Goal: Information Seeking & Learning: Compare options

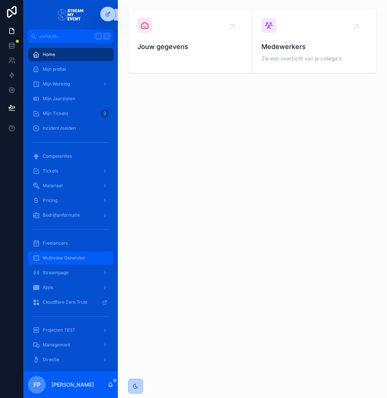
scroll to position [17, 0]
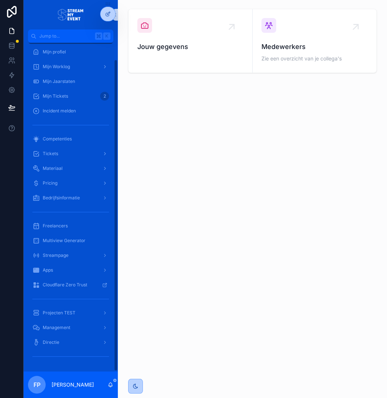
click at [60, 232] on div "Freelancers" at bounding box center [71, 225] width 94 height 15
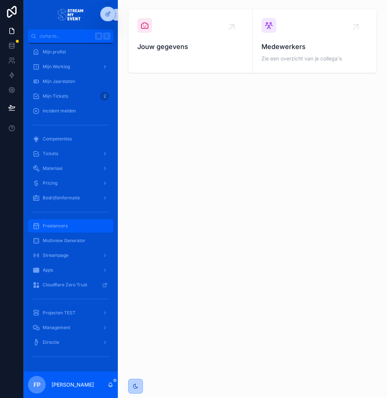
click at [59, 224] on span "Freelancers" at bounding box center [55, 226] width 25 height 6
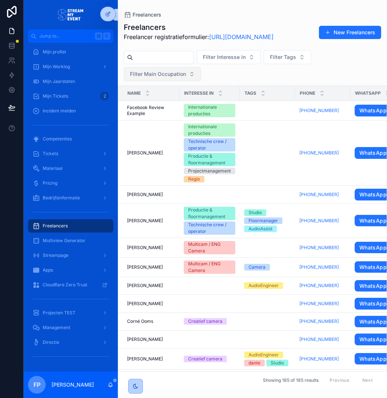
click at [173, 78] on span "Filter Main Occupation" at bounding box center [158, 73] width 56 height 7
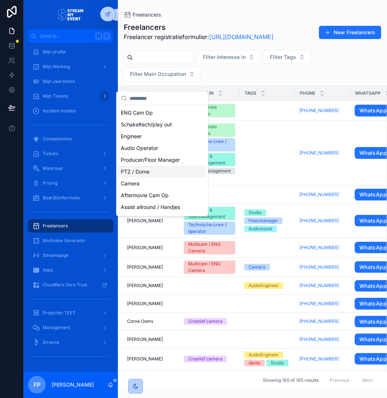
click at [145, 172] on div "PTZ / Dome" at bounding box center [162, 172] width 88 height 12
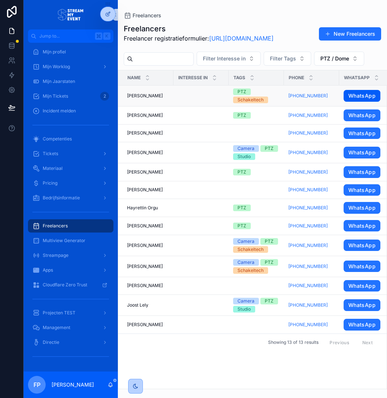
click at [362, 102] on link "WhatsApp" at bounding box center [362, 96] width 37 height 12
click at [154, 269] on span "[PERSON_NAME]" at bounding box center [145, 266] width 36 height 6
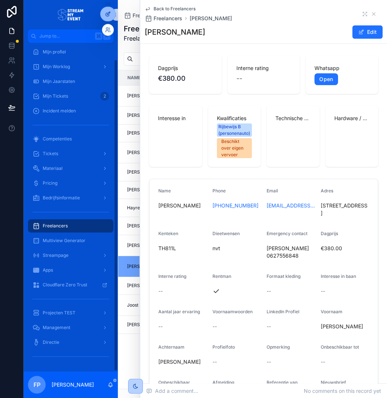
click at [108, 11] on icon at bounding box center [108, 14] width 6 height 6
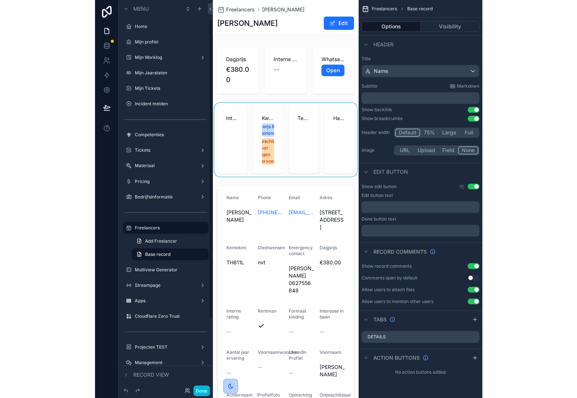
scroll to position [25, 0]
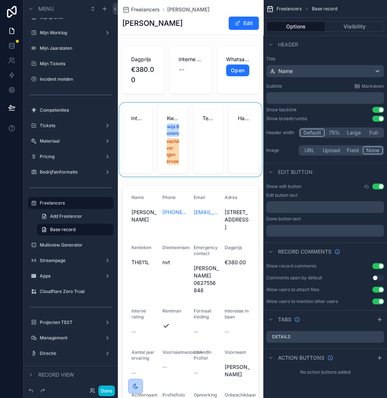
click at [199, 162] on div "scrollable content" at bounding box center [190, 140] width 145 height 74
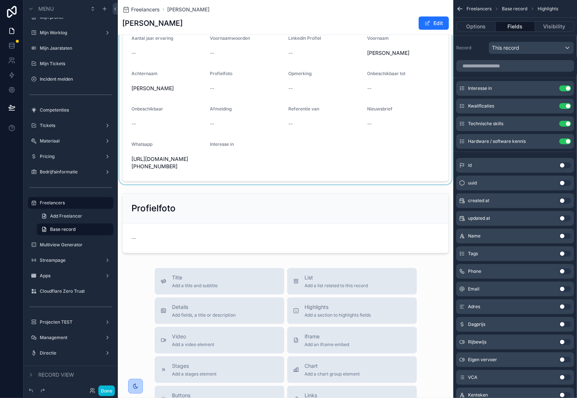
scroll to position [441, 0]
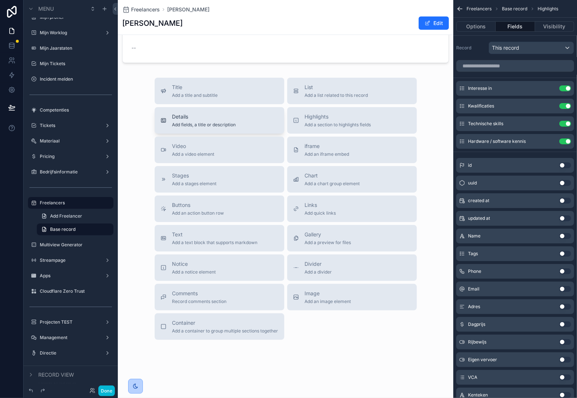
click at [234, 121] on div "Details Add fields, a title or description" at bounding box center [204, 120] width 64 height 15
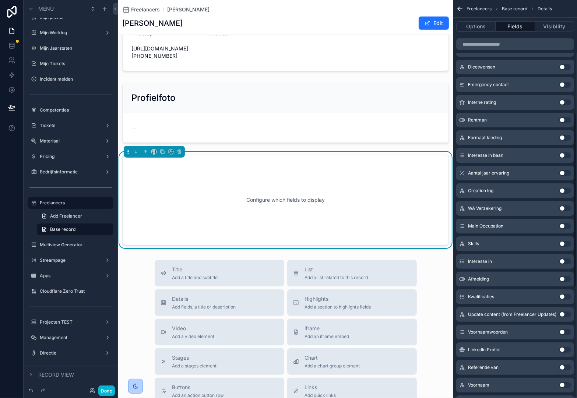
scroll to position [274, 0]
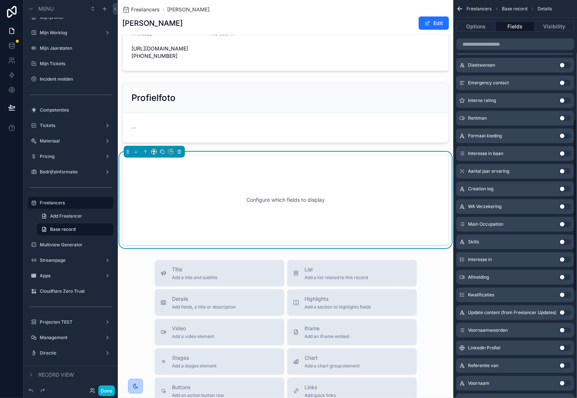
click at [387, 313] on button "Use setting" at bounding box center [565, 313] width 12 height 6
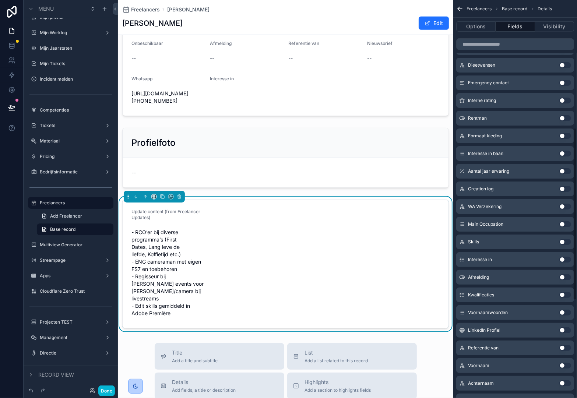
scroll to position [289, 0]
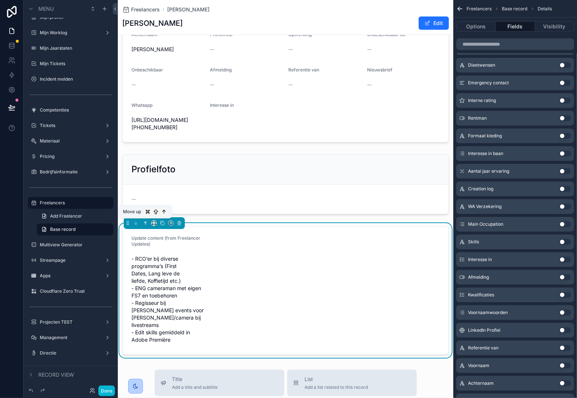
click at [145, 225] on icon "scrollable content" at bounding box center [145, 223] width 5 height 5
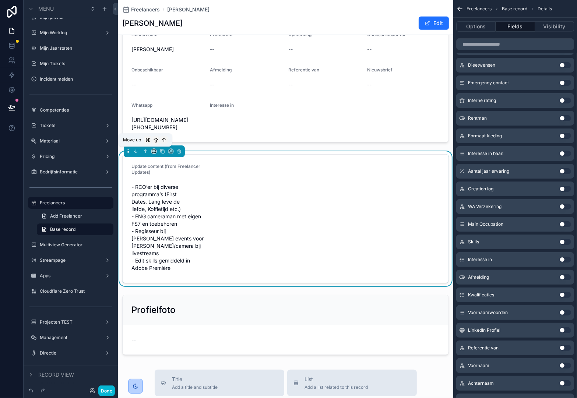
click at [145, 151] on icon "scrollable content" at bounding box center [145, 151] width 5 height 5
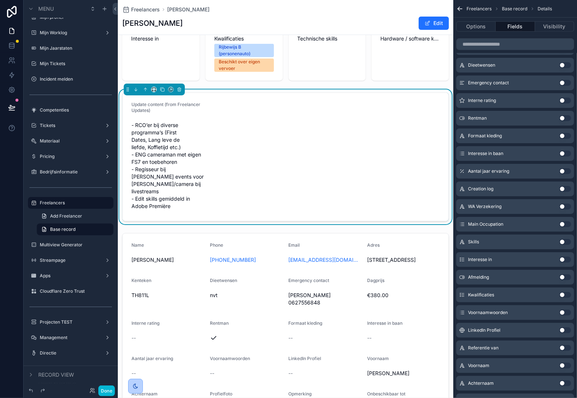
scroll to position [66, 0]
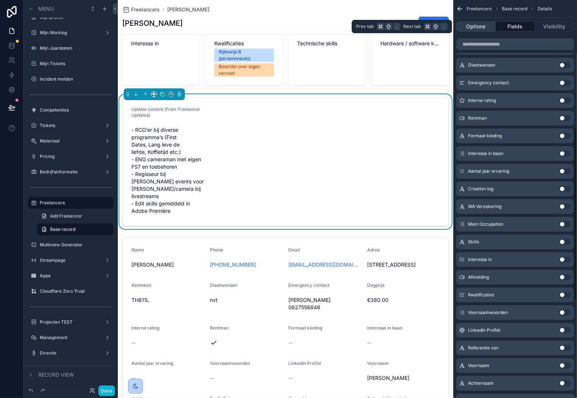
click at [387, 27] on button "Options" at bounding box center [475, 26] width 39 height 10
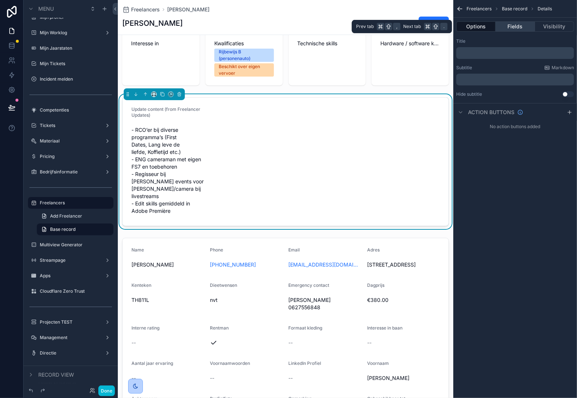
click at [387, 24] on button "Fields" at bounding box center [515, 26] width 39 height 10
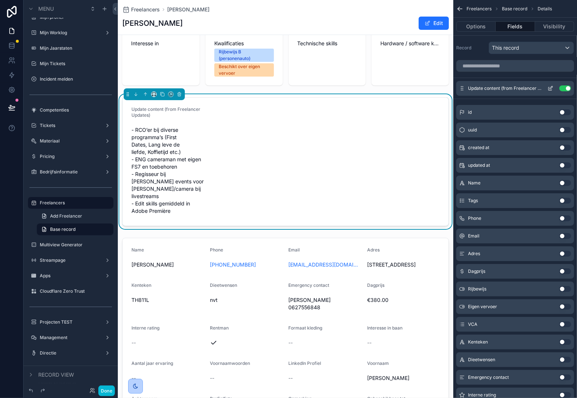
click at [387, 89] on icon "scrollable content" at bounding box center [551, 88] width 6 height 6
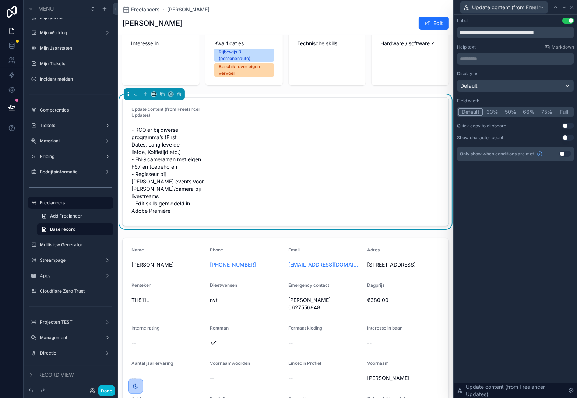
click at [387, 112] on button "Full" at bounding box center [564, 112] width 17 height 8
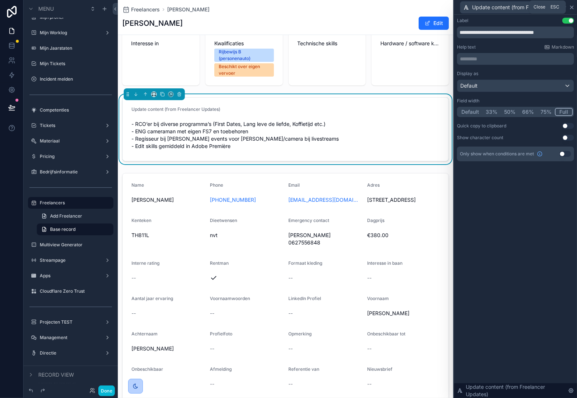
click at [387, 9] on icon at bounding box center [572, 7] width 6 height 6
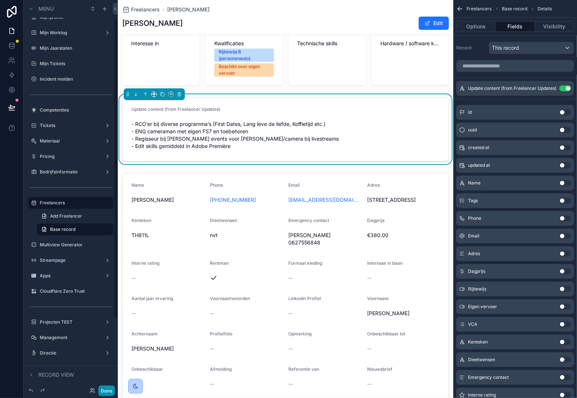
click at [106, 393] on button "Done" at bounding box center [106, 391] width 17 height 11
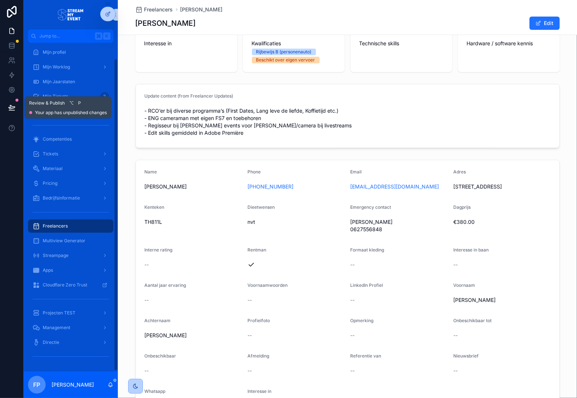
click at [11, 106] on icon at bounding box center [11, 107] width 6 height 4
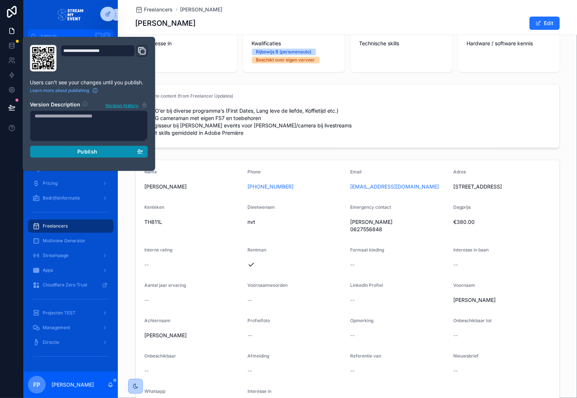
click at [102, 152] on div "Publish" at bounding box center [89, 151] width 108 height 7
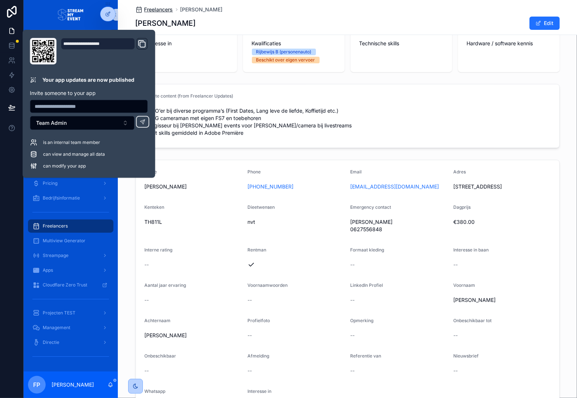
click at [160, 10] on span "Freelancers" at bounding box center [158, 9] width 29 height 7
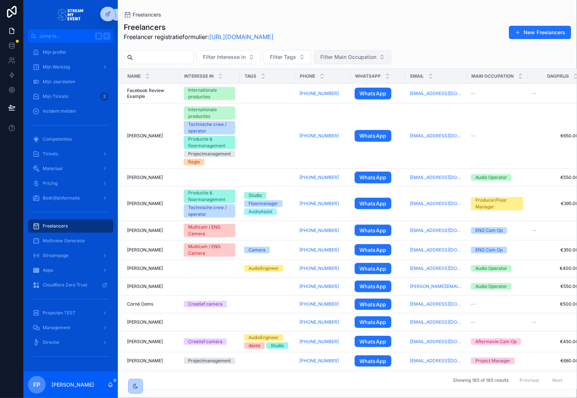
click at [366, 54] on span "Filter Main Occupation" at bounding box center [348, 56] width 56 height 7
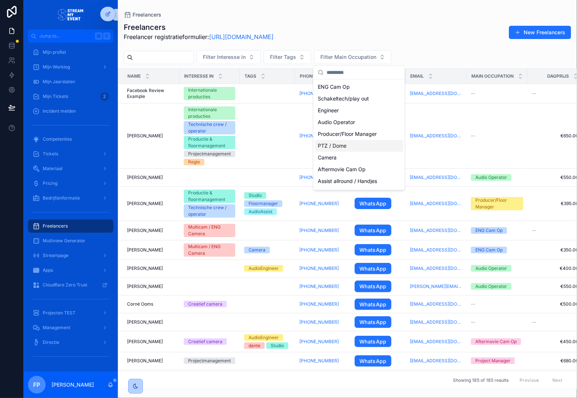
click at [343, 143] on div "PTZ / Dome" at bounding box center [359, 146] width 88 height 12
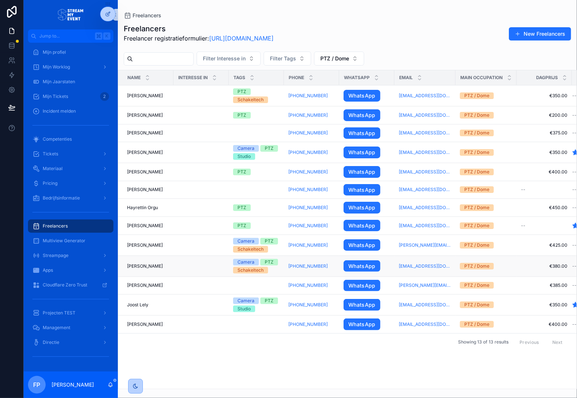
click at [169, 265] on div "[PERSON_NAME] [PERSON_NAME]" at bounding box center [148, 266] width 42 height 6
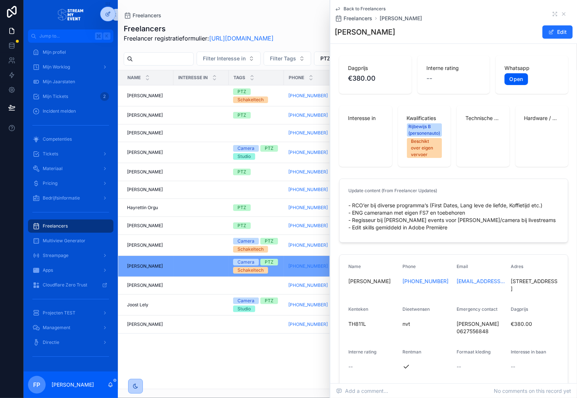
click at [387, 83] on link "Open" at bounding box center [515, 79] width 23 height 12
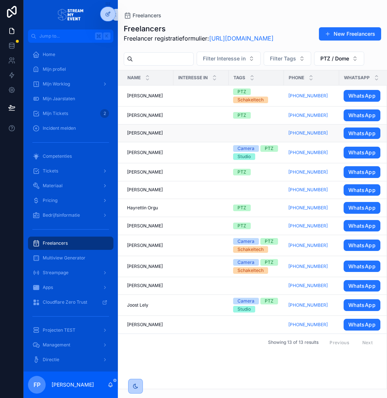
click at [190, 142] on td "scrollable content" at bounding box center [200, 133] width 55 height 18
click at [169, 136] on div "[PERSON_NAME] [PERSON_NAME]" at bounding box center [148, 133] width 42 height 6
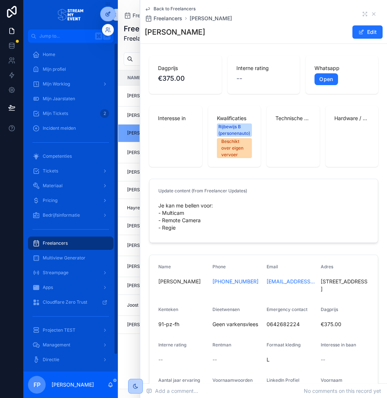
click at [106, 14] on icon at bounding box center [107, 14] width 3 height 3
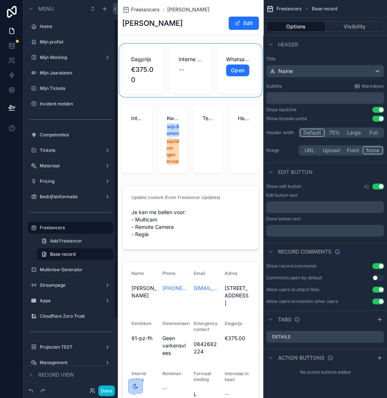
scroll to position [25, 0]
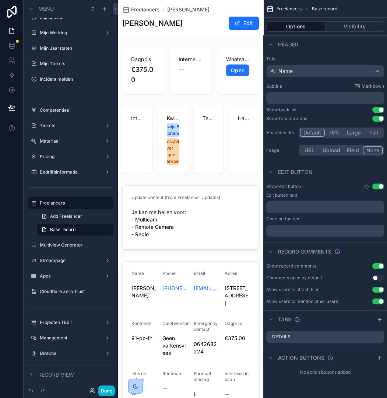
click at [195, 68] on div "scrollable content" at bounding box center [190, 70] width 145 height 53
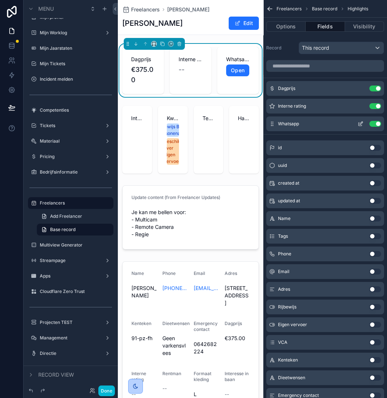
click at [360, 124] on icon "scrollable content" at bounding box center [361, 124] width 6 height 6
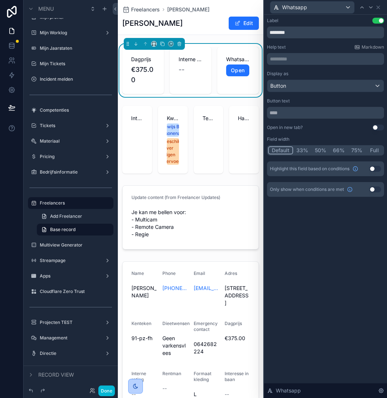
click at [380, 126] on button "Use setting" at bounding box center [378, 127] width 12 height 6
click at [379, 8] on icon at bounding box center [378, 7] width 6 height 6
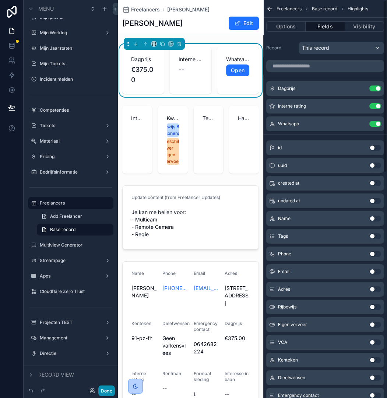
click at [112, 390] on button "Done" at bounding box center [106, 390] width 17 height 11
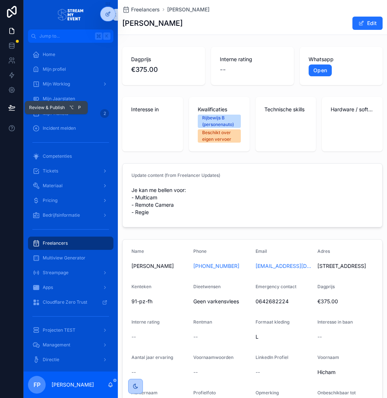
click at [9, 106] on icon at bounding box center [11, 107] width 7 height 7
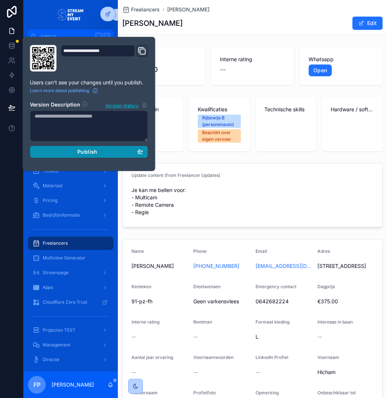
click at [100, 151] on div "Publish" at bounding box center [89, 151] width 108 height 7
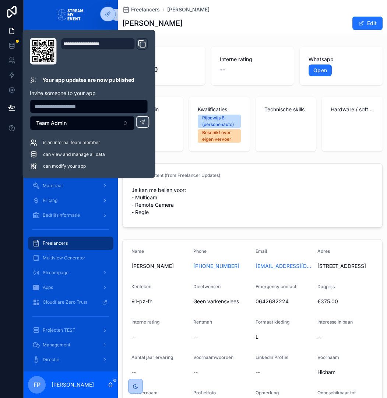
click at [196, 39] on div "Freelancers [PERSON_NAME] [PERSON_NAME] Edit Dagprijs €375.00 Interne rating --…" at bounding box center [252, 315] width 269 height 630
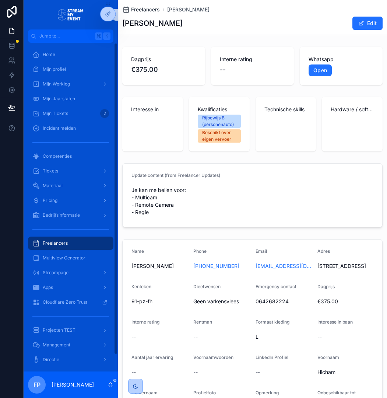
click at [147, 8] on span "Freelancers" at bounding box center [145, 9] width 29 height 7
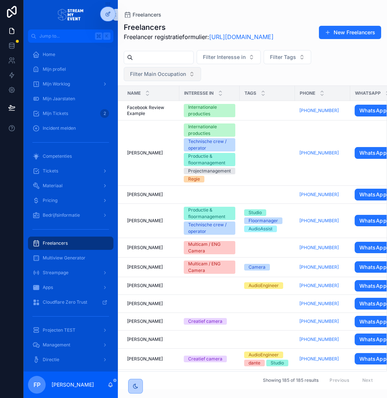
click at [168, 78] on span "Filter Main Occupation" at bounding box center [158, 73] width 56 height 7
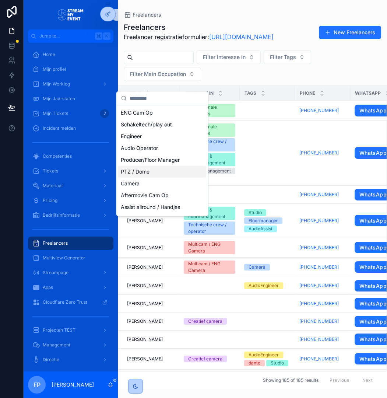
click at [148, 168] on div "PTZ / Dome" at bounding box center [162, 172] width 88 height 12
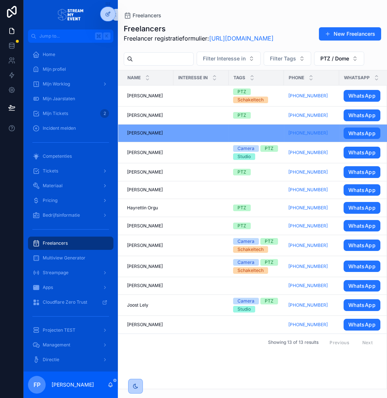
click at [205, 47] on div "Freelancers Freelancer registratieformulier: [URL][DOMAIN_NAME]" at bounding box center [199, 36] width 150 height 24
click at [174, 36] on p "Freelancer registratieformulier: [URL][DOMAIN_NAME]" at bounding box center [199, 38] width 150 height 9
click at [174, 40] on p "Freelancer registratieformulier: [URL][DOMAIN_NAME]" at bounding box center [199, 38] width 150 height 9
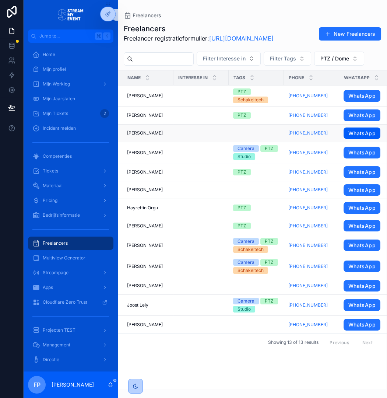
click at [360, 139] on link "WhatsApp" at bounding box center [362, 133] width 37 height 12
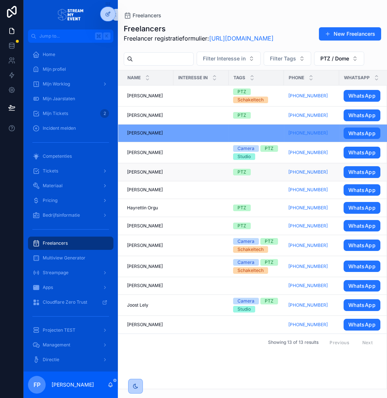
click at [193, 181] on td "scrollable content" at bounding box center [200, 172] width 55 height 18
click at [162, 175] on span "[PERSON_NAME]" at bounding box center [145, 172] width 36 height 6
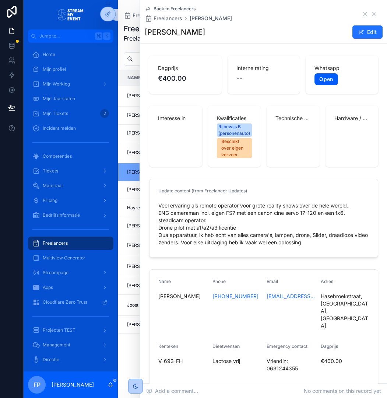
click at [325, 80] on link "Open" at bounding box center [325, 79] width 23 height 12
click at [374, 14] on icon "scrollable content" at bounding box center [373, 14] width 3 height 3
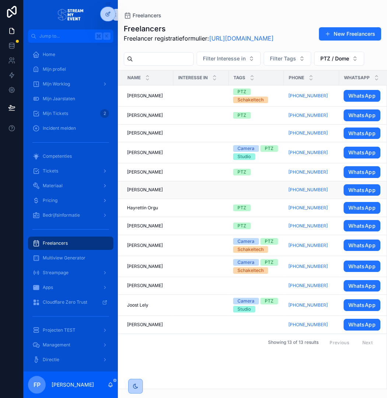
click at [208, 199] on td "scrollable content" at bounding box center [200, 190] width 55 height 18
click at [168, 199] on td "[PERSON_NAME] [PERSON_NAME]" at bounding box center [145, 190] width 55 height 18
click at [168, 195] on td "[PERSON_NAME] [PERSON_NAME]" at bounding box center [145, 190] width 55 height 18
click at [169, 193] on div "[PERSON_NAME] [PERSON_NAME]" at bounding box center [148, 190] width 42 height 6
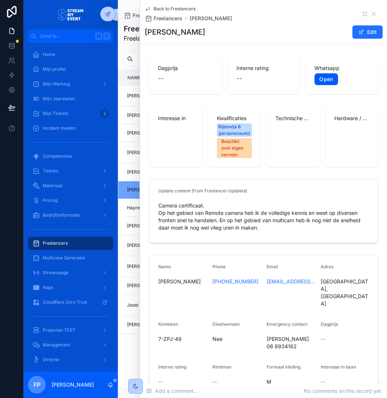
click at [324, 77] on link "Open" at bounding box center [325, 79] width 23 height 12
click at [158, 6] on span "Back to Freelancers" at bounding box center [175, 9] width 42 height 6
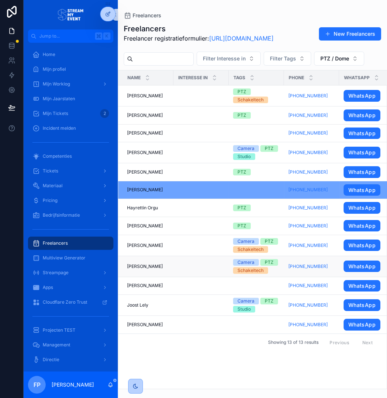
click at [169, 269] on div "[PERSON_NAME] [PERSON_NAME]" at bounding box center [148, 266] width 42 height 6
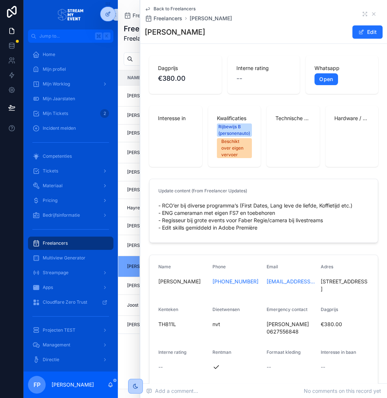
click at [161, 8] on span "Back to Freelancers" at bounding box center [175, 9] width 42 height 6
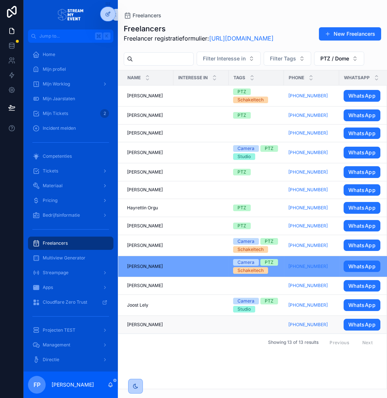
click at [169, 327] on div "[PERSON_NAME] [PERSON_NAME]" at bounding box center [148, 324] width 42 height 6
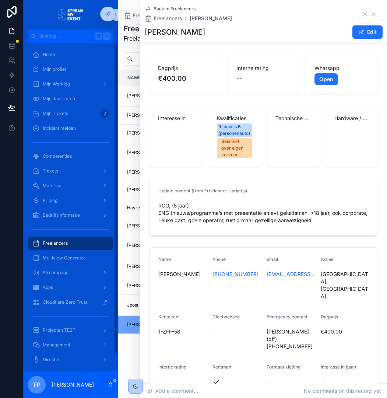
click at [207, 64] on div "Dagprijs €400.00" at bounding box center [185, 75] width 73 height 38
